Goal: Find specific page/section: Find specific page/section

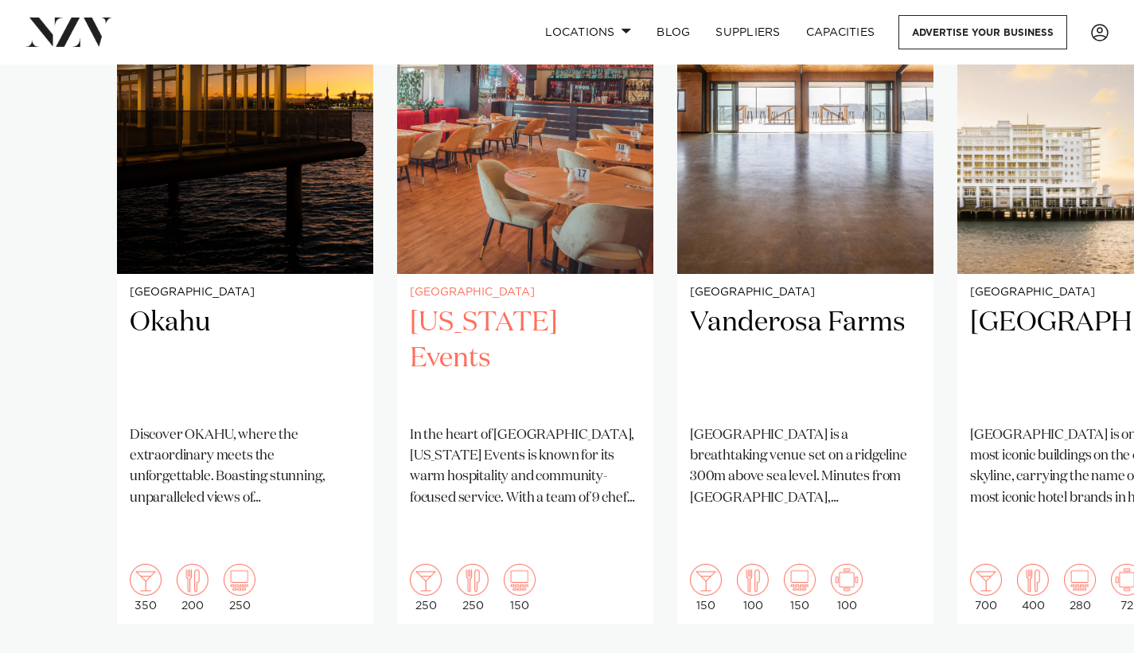
scroll to position [1236, 0]
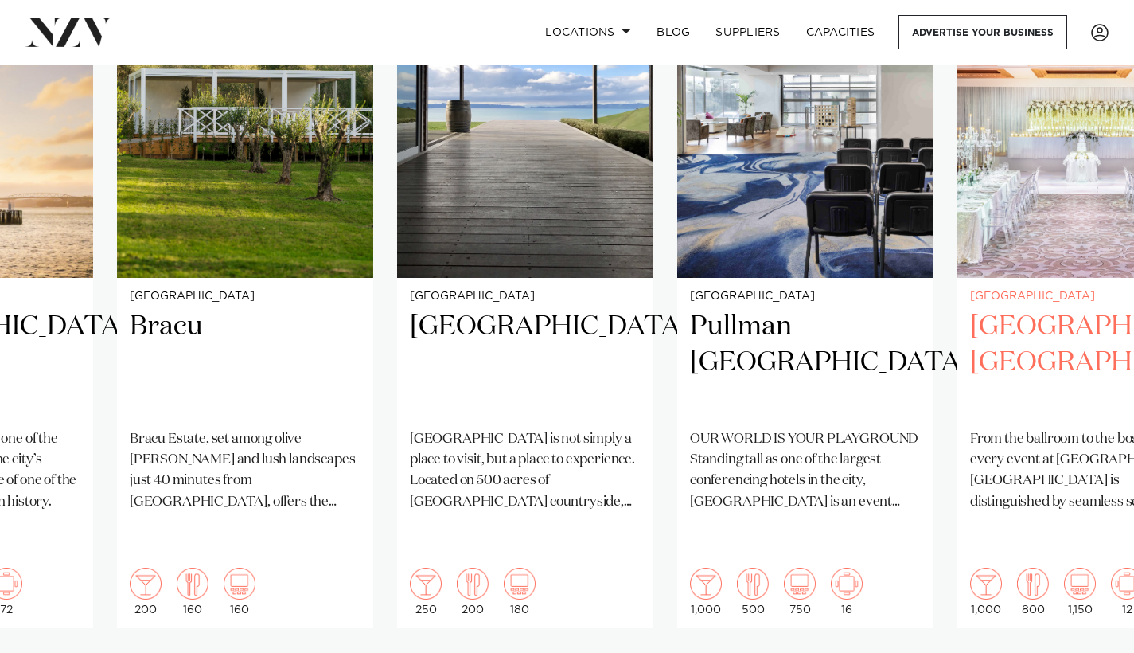
scroll to position [1234, 0]
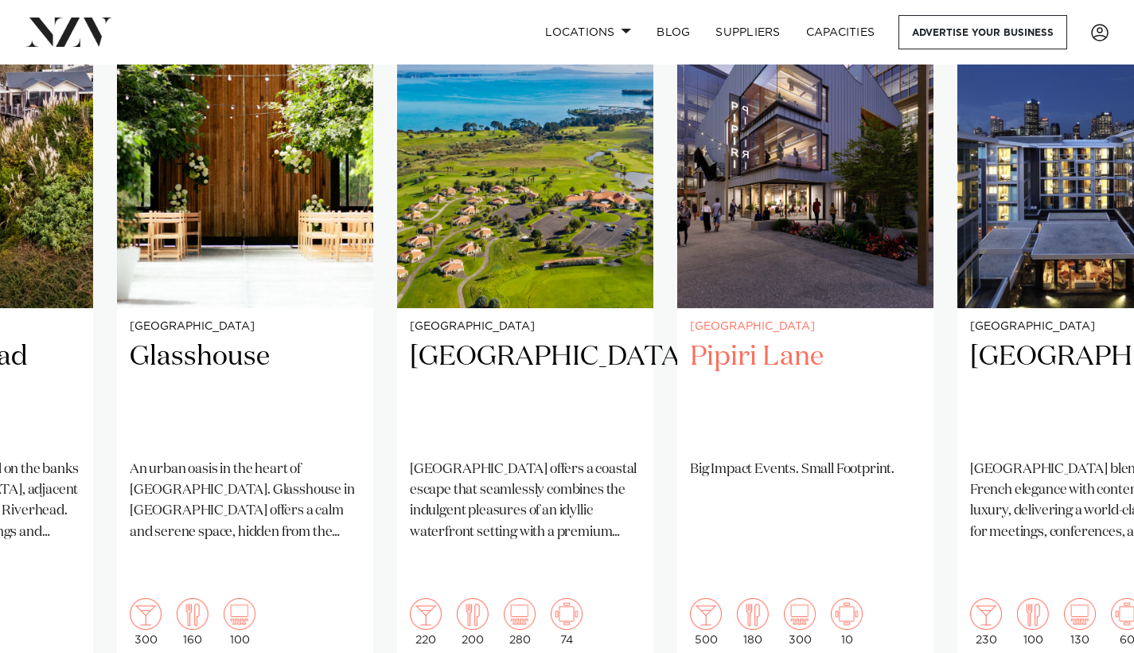
scroll to position [1201, 0]
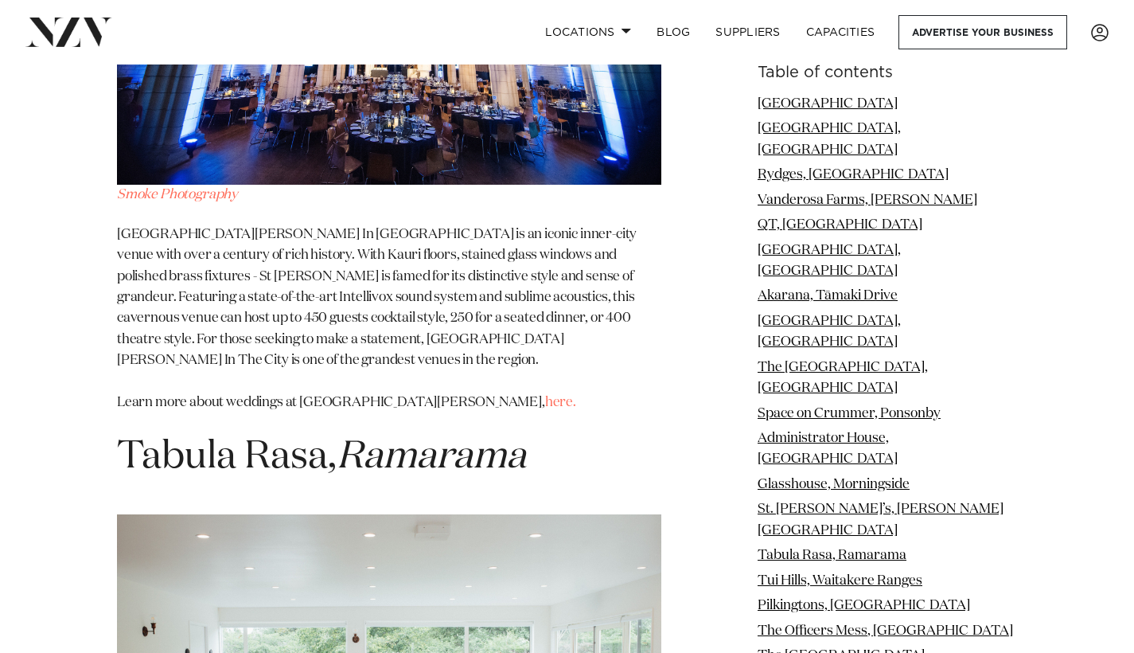
scroll to position [10275, 0]
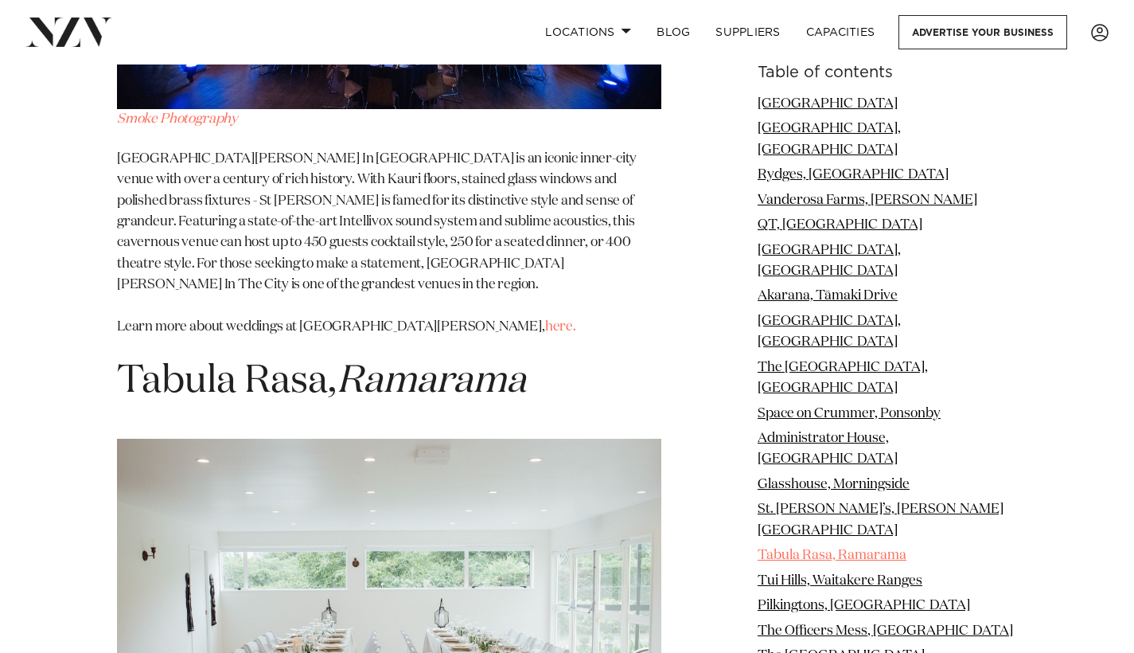
click at [785, 549] on link "Tabula Rasa, Ramarama" at bounding box center [832, 556] width 149 height 14
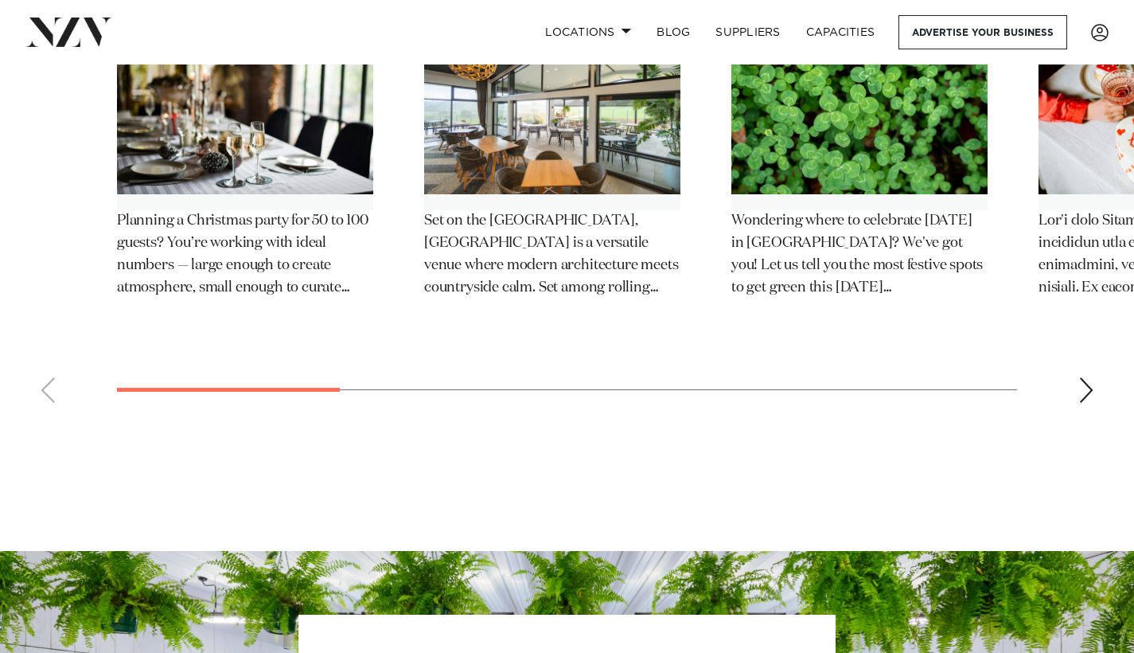
scroll to position [28334, 0]
